Goal: Task Accomplishment & Management: Manage account settings

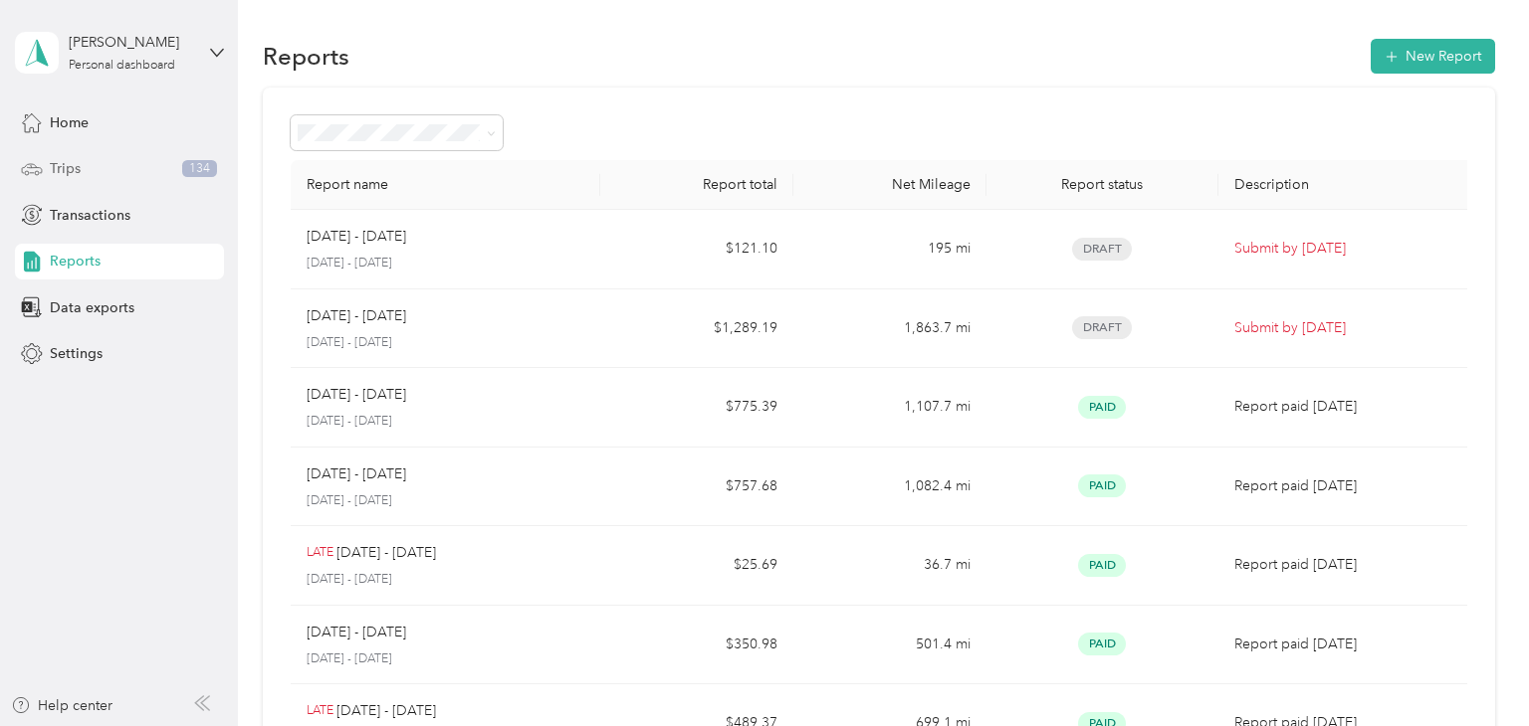
click at [72, 177] on span "Trips" at bounding box center [65, 168] width 31 height 21
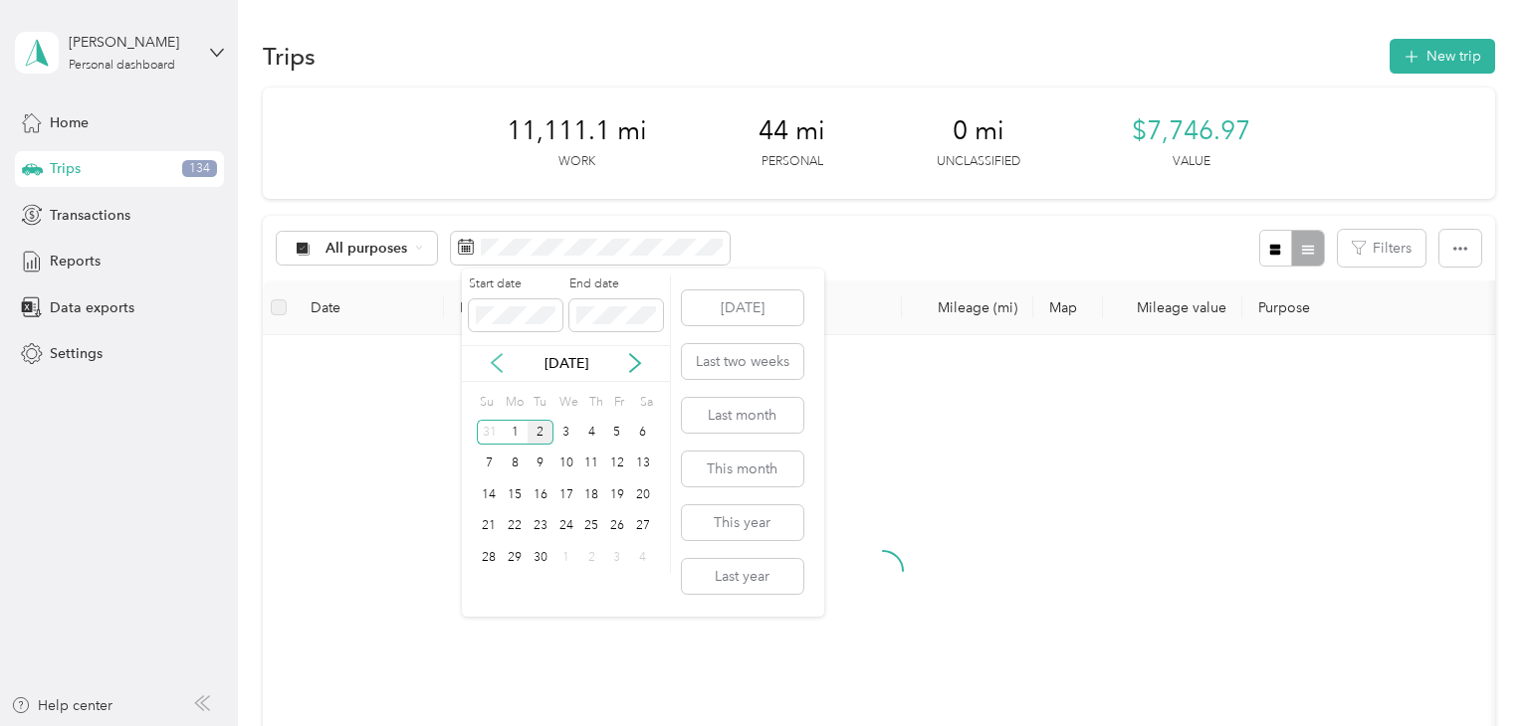
click at [502, 360] on icon at bounding box center [497, 363] width 20 height 20
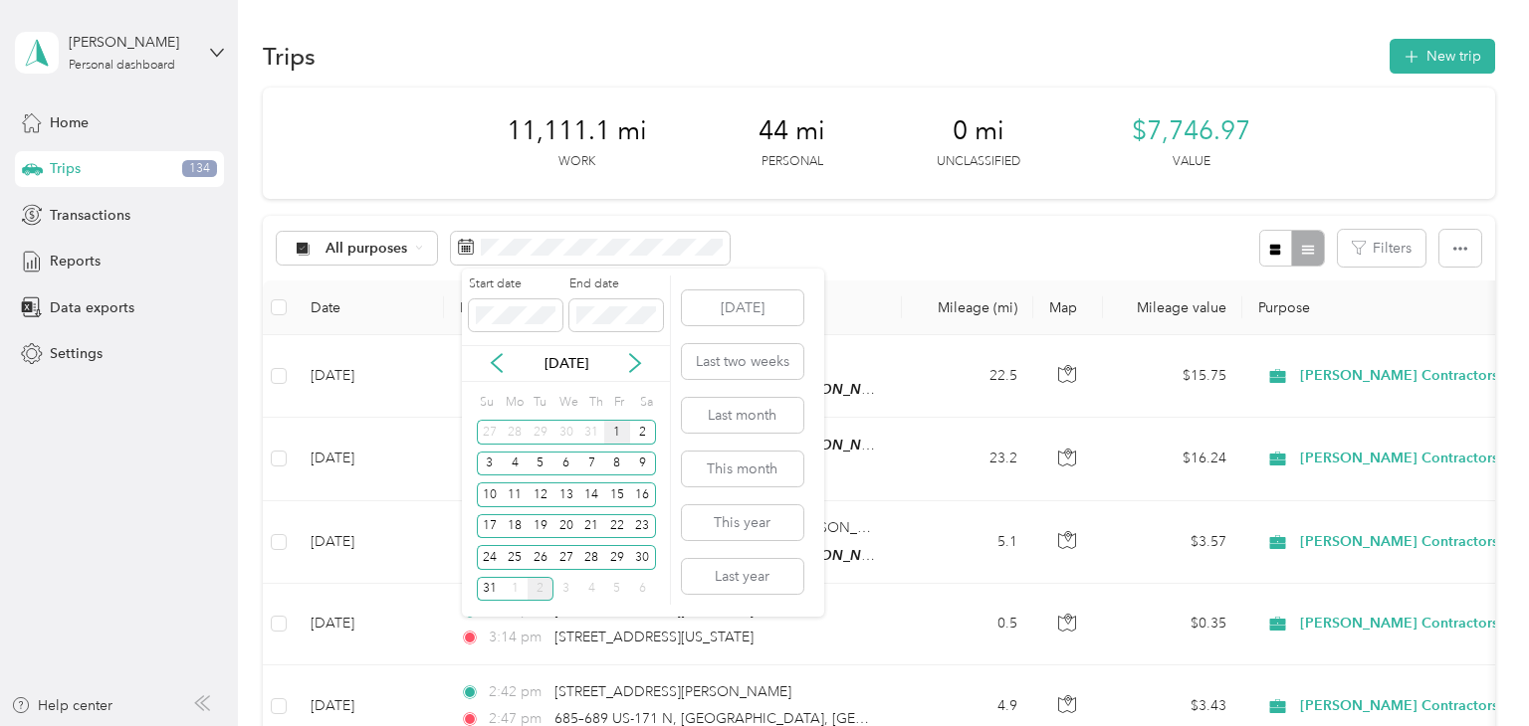
click at [619, 427] on div "1" at bounding box center [617, 432] width 26 height 25
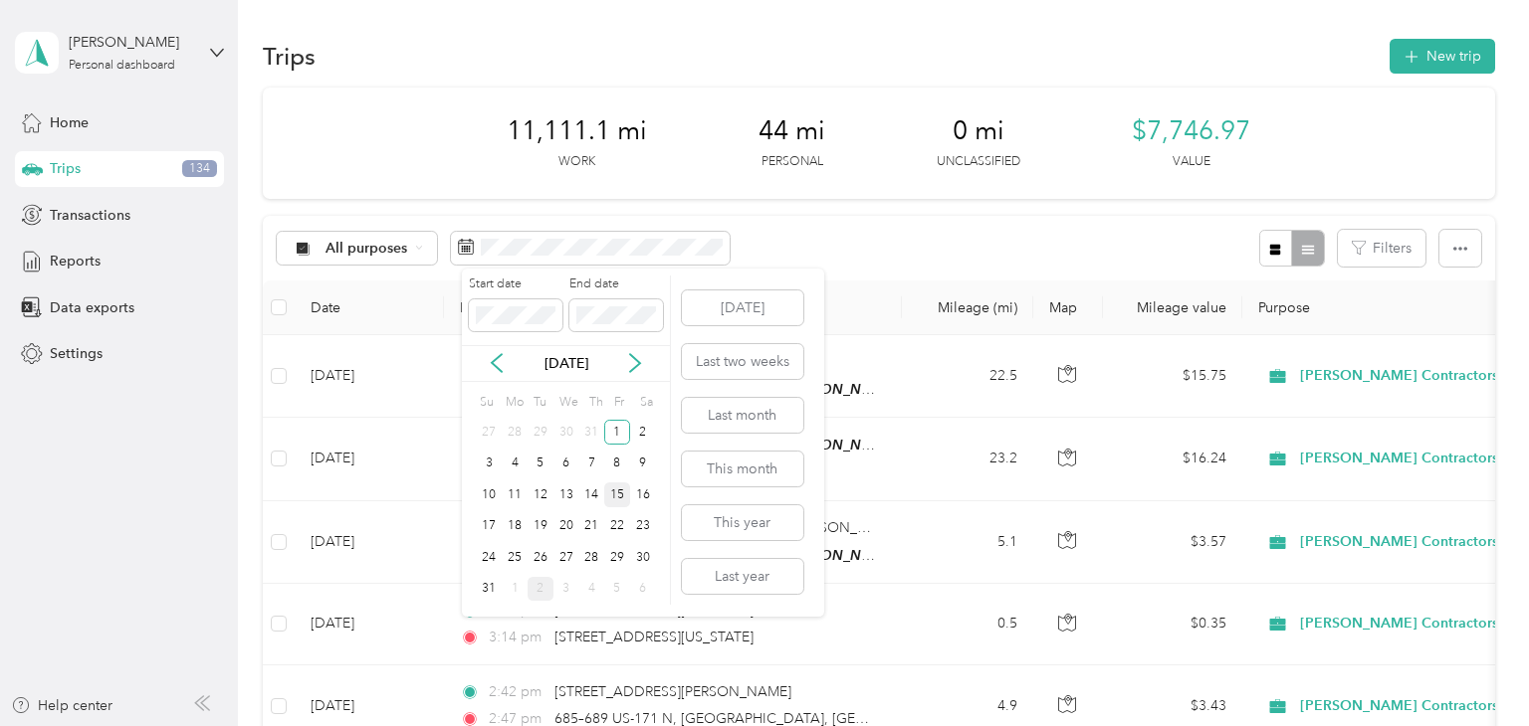
click at [619, 496] on div "15" at bounding box center [617, 495] width 26 height 25
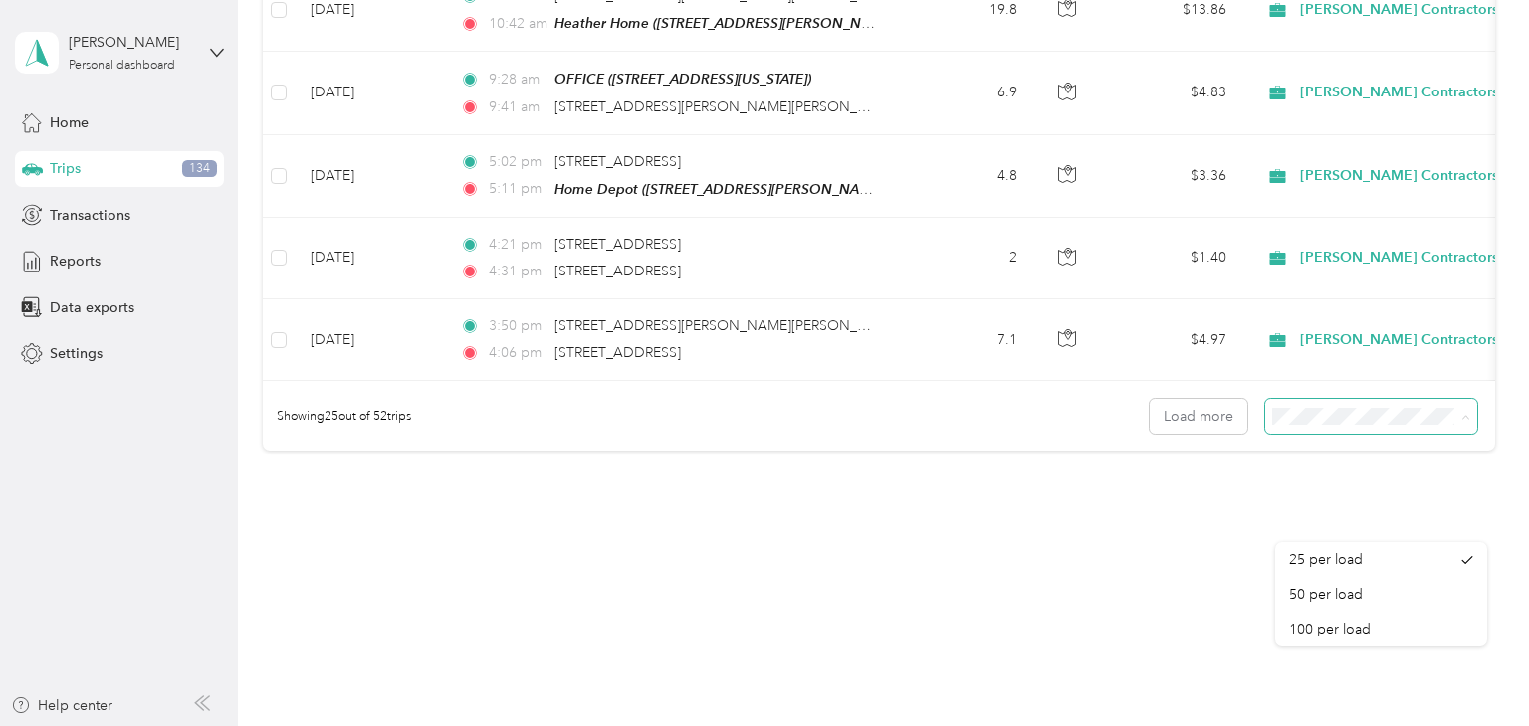
scroll to position [2159, 0]
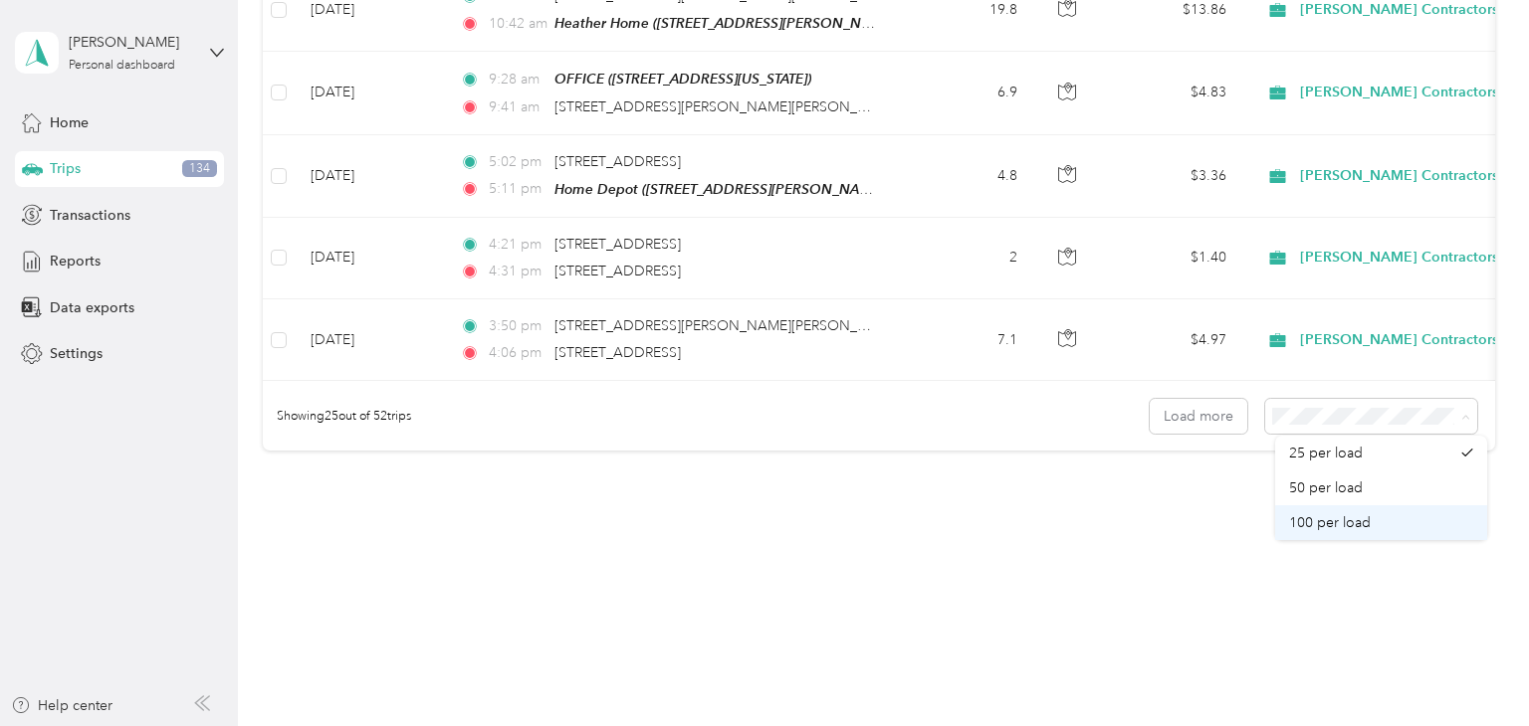
click at [1416, 533] on div "100 per load" at bounding box center [1381, 522] width 184 height 21
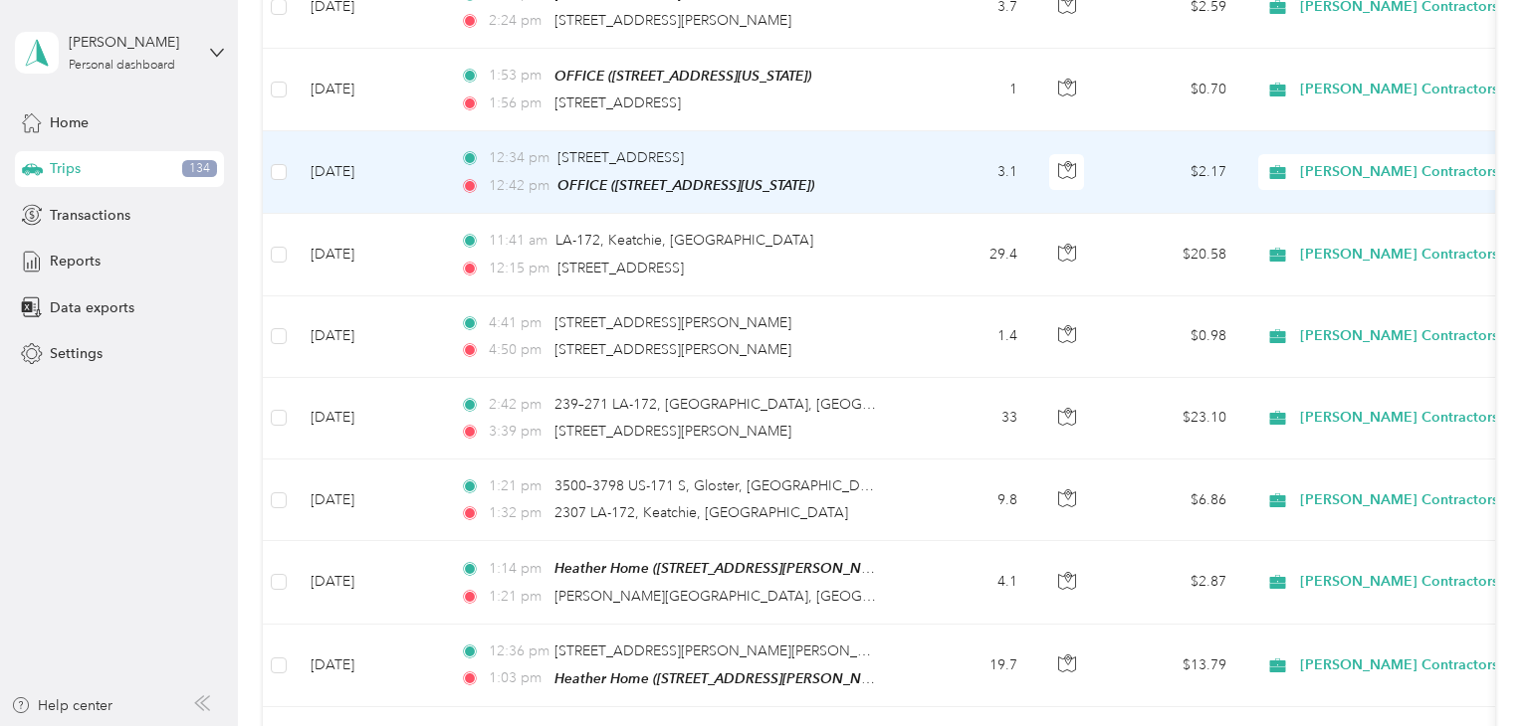
scroll to position [3460, 0]
